Goal: Information Seeking & Learning: Learn about a topic

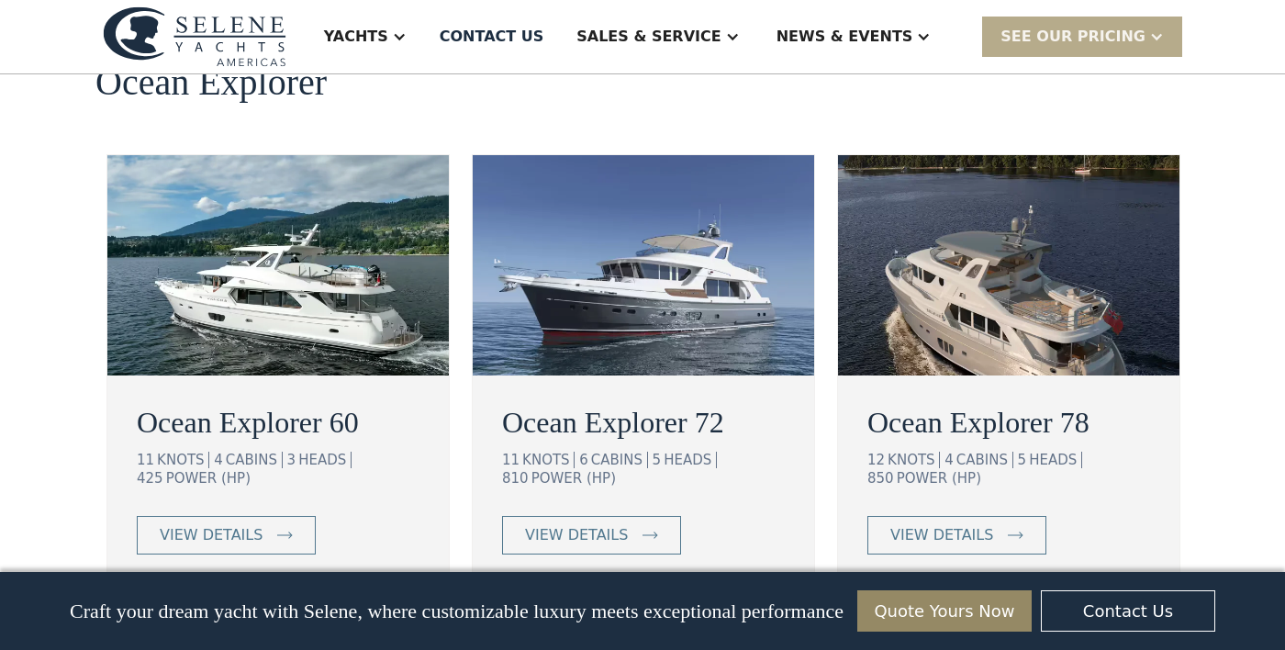
scroll to position [3367, 0]
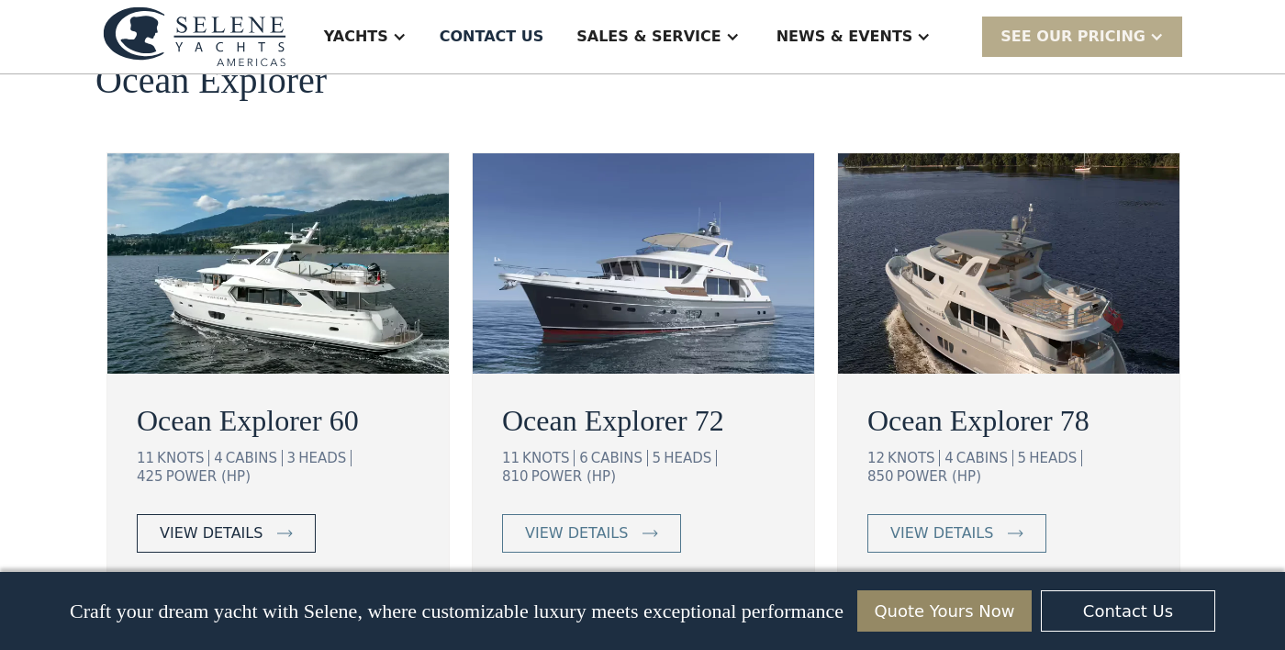
click at [209, 519] on link "view details" at bounding box center [226, 533] width 179 height 39
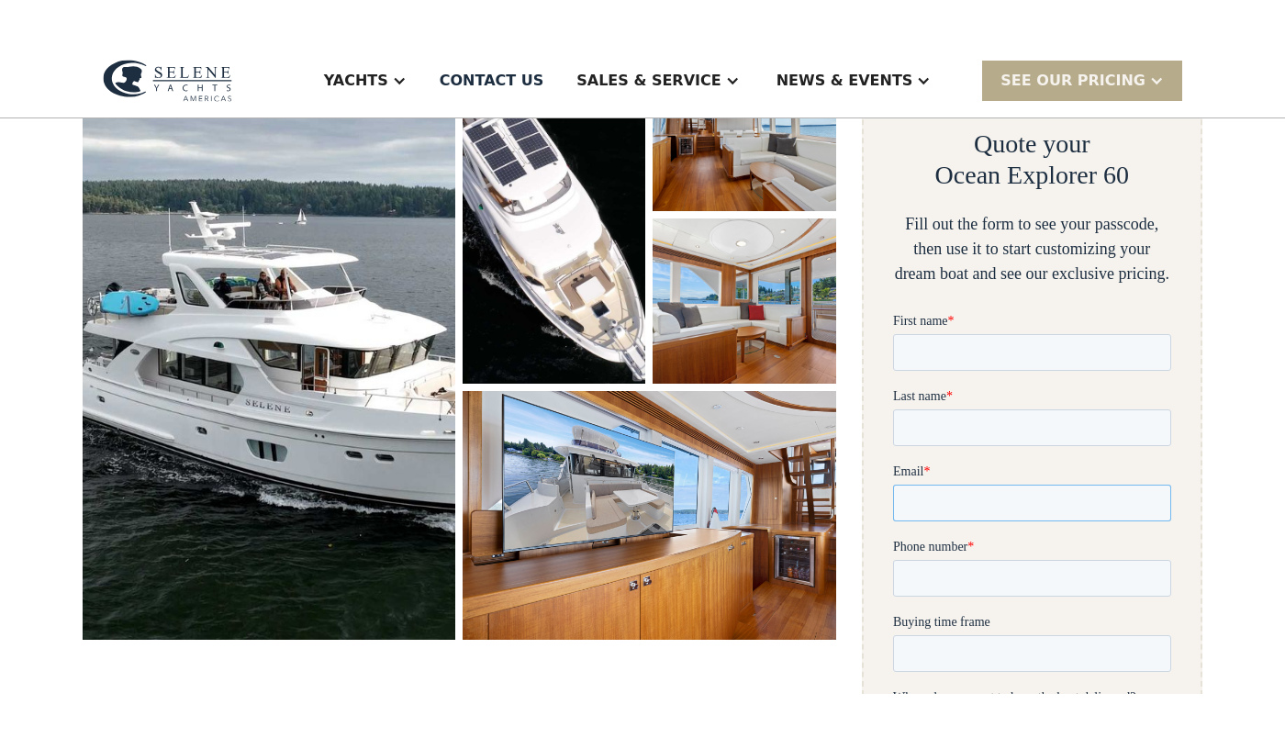
click at [1108, 488] on input "Email *" at bounding box center [1031, 503] width 278 height 37
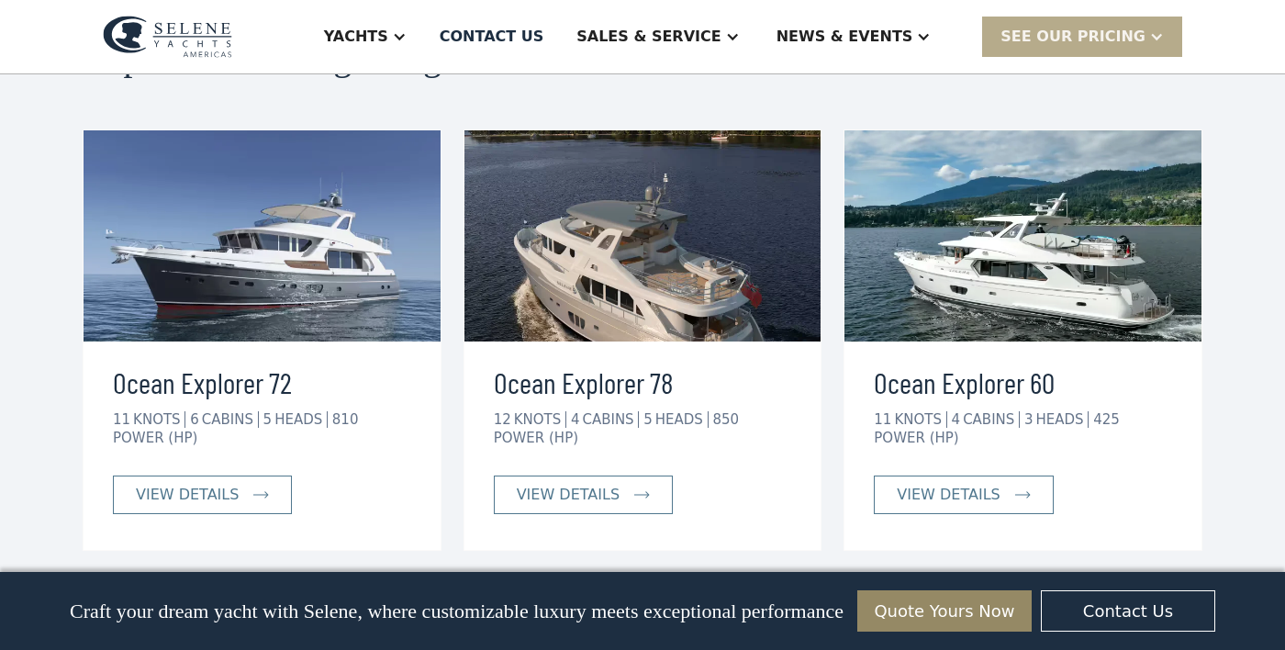
scroll to position [4680, 0]
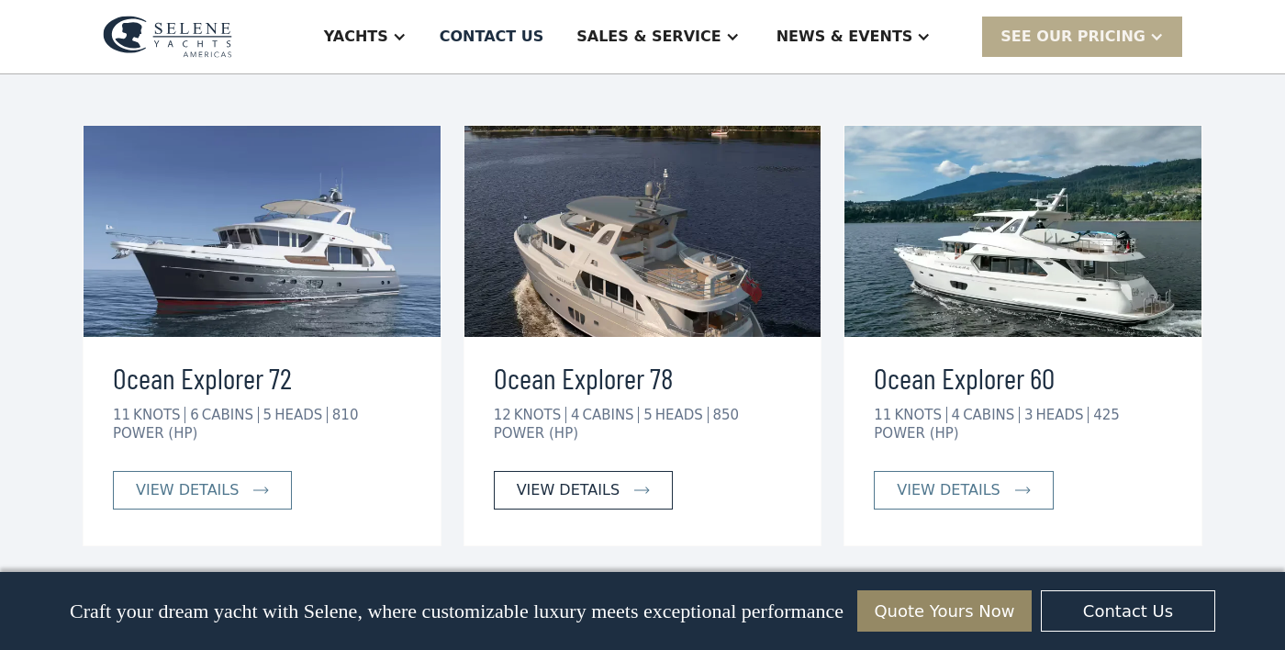
click at [569, 479] on div "view details" at bounding box center [568, 490] width 103 height 22
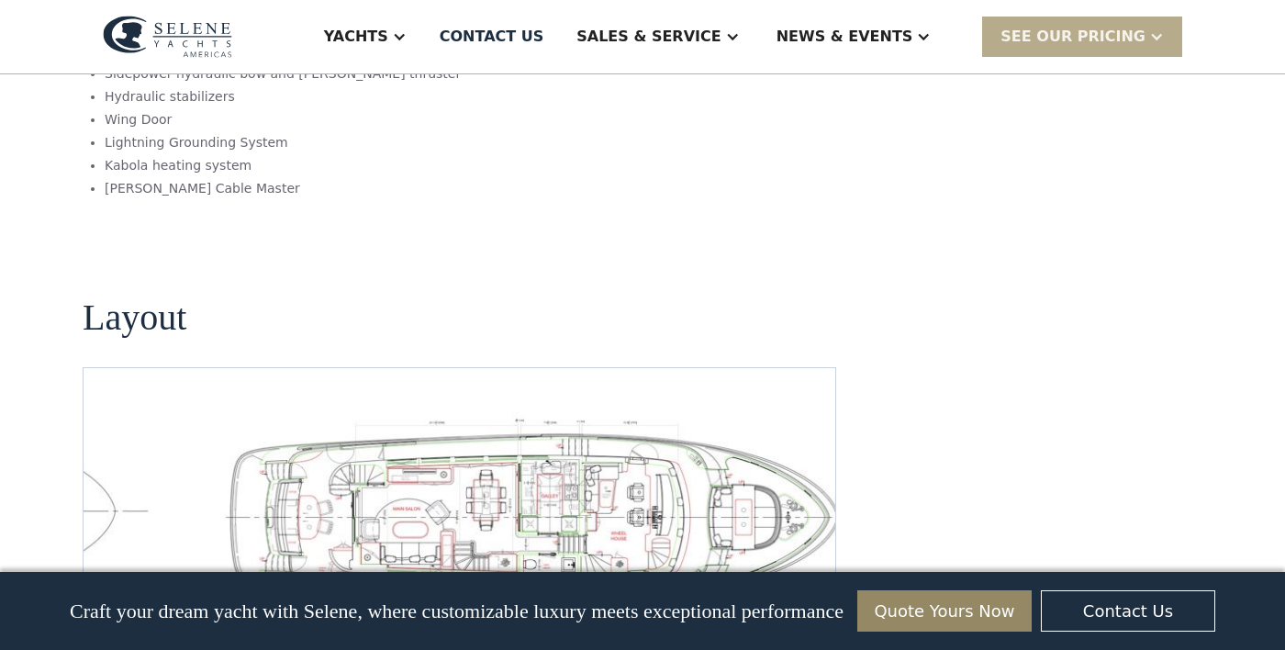
scroll to position [2582, 0]
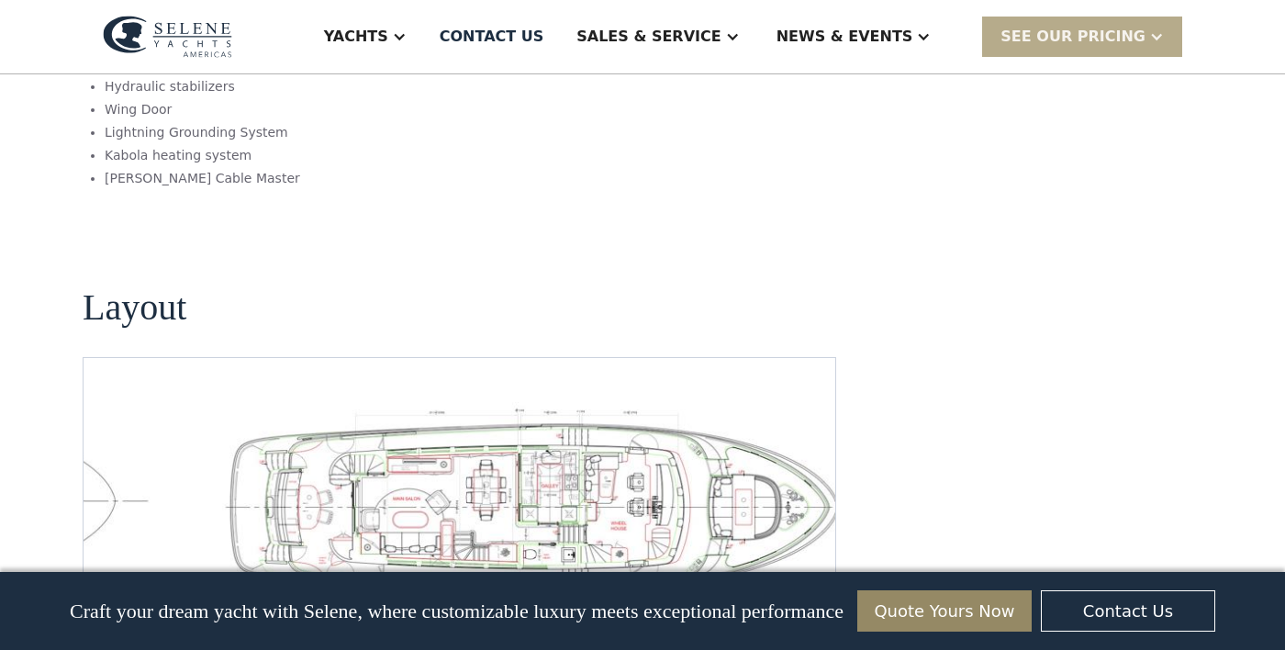
click at [188, 476] on img "open lightbox" at bounding box center [547, 504] width 722 height 204
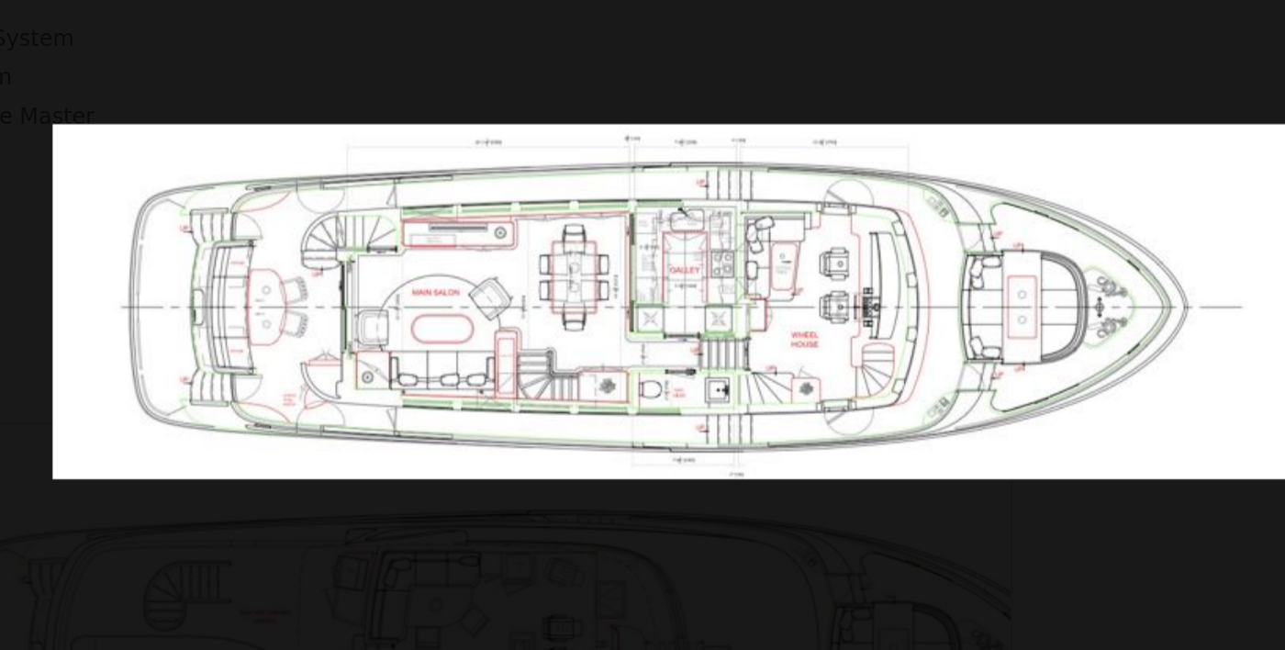
click at [972, 335] on img at bounding box center [642, 286] width 734 height 207
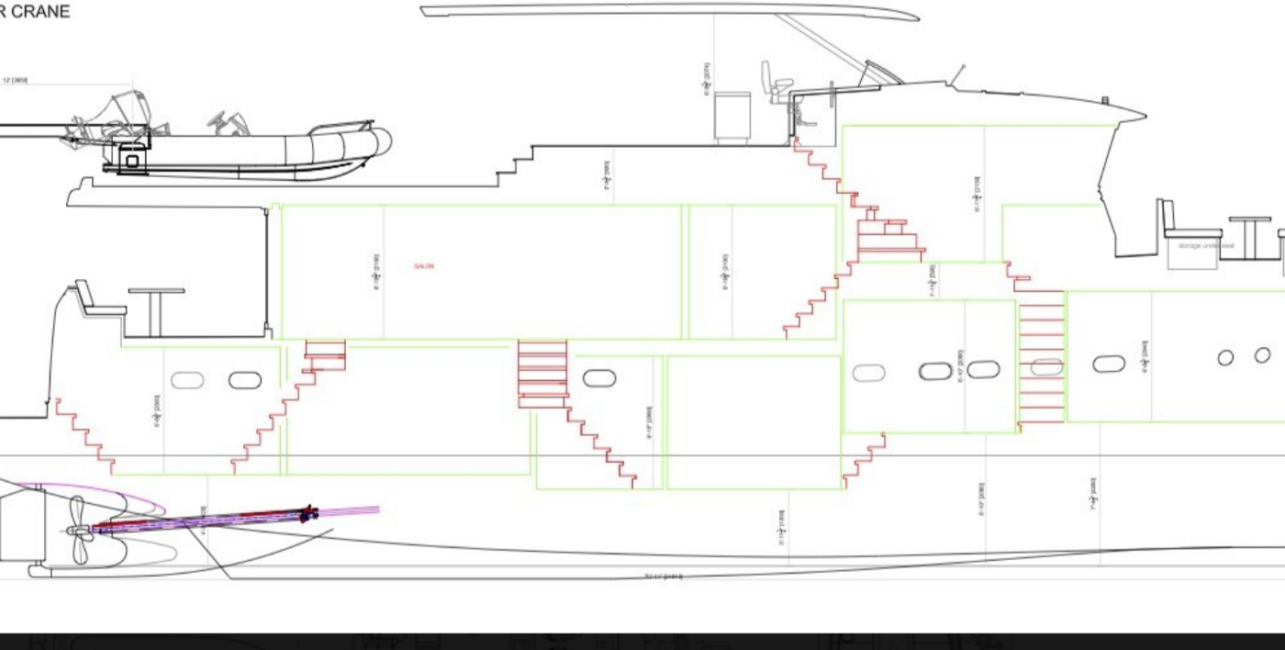
click at [970, 328] on img at bounding box center [642, 286] width 1057 height 389
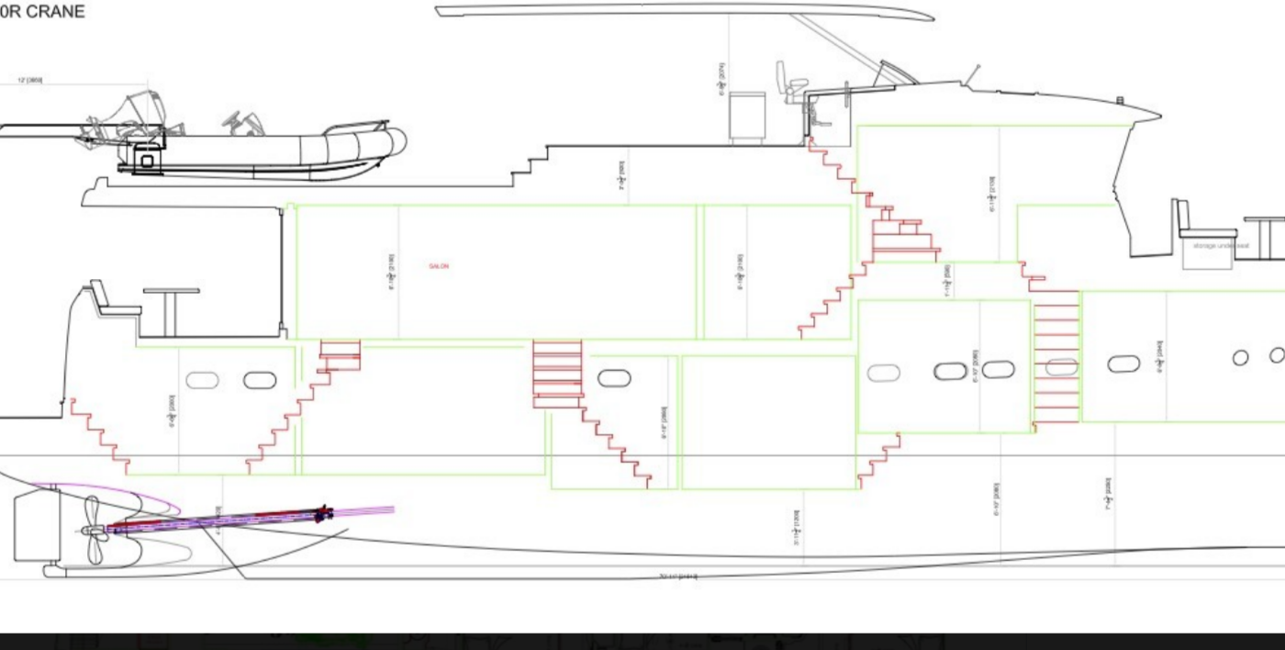
click at [972, 326] on img at bounding box center [642, 286] width 1057 height 389
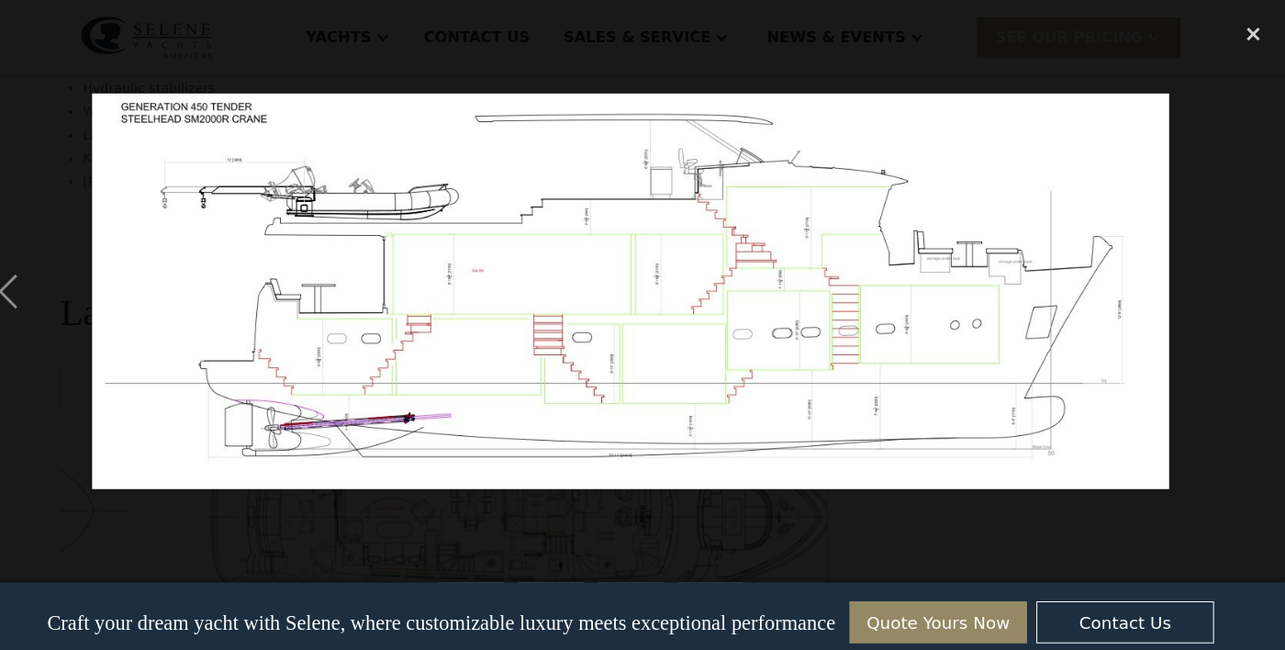
click at [1219, 330] on div at bounding box center [642, 286] width 1285 height 546
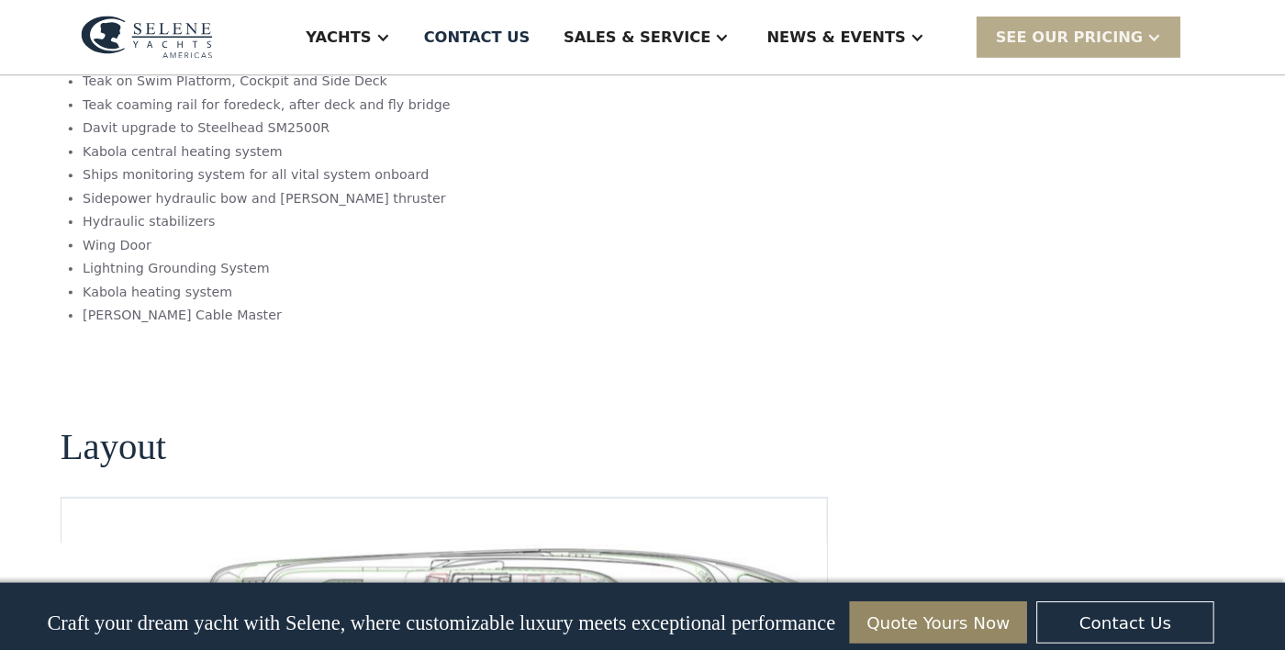
scroll to position [2449, 0]
